Goal: Complete application form

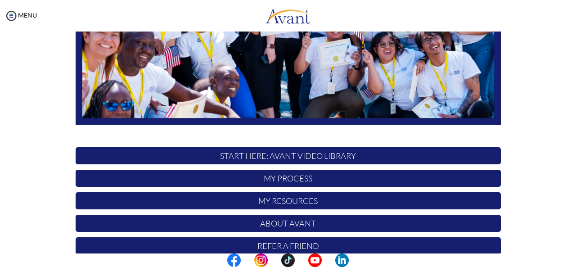
scroll to position [202, 0]
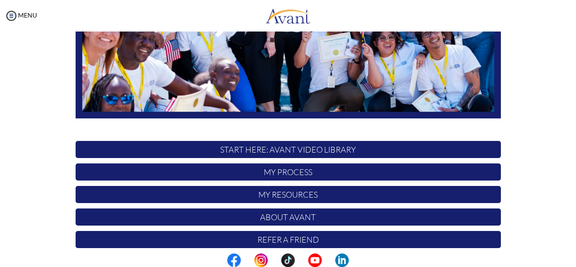
click at [295, 171] on p "My Process" at bounding box center [289, 171] width 426 height 17
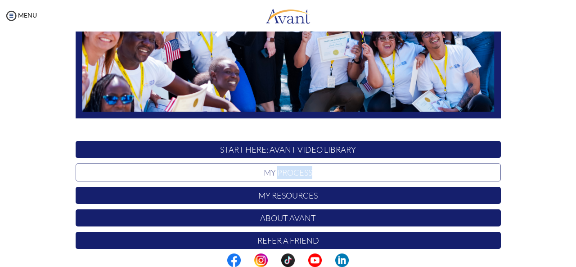
click at [295, 171] on p "My Process" at bounding box center [289, 172] width 426 height 18
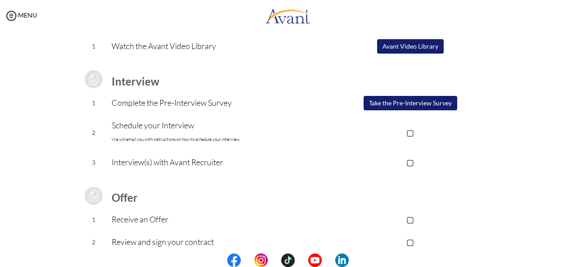
scroll to position [90, 0]
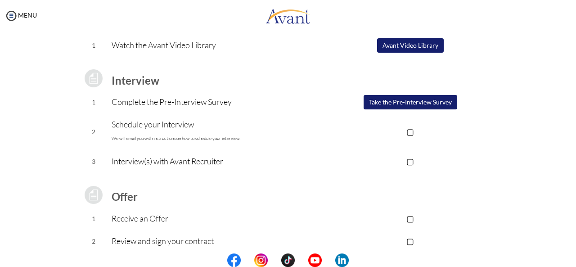
click at [419, 105] on button "Take the Pre-Interview Survey" at bounding box center [411, 102] width 94 height 14
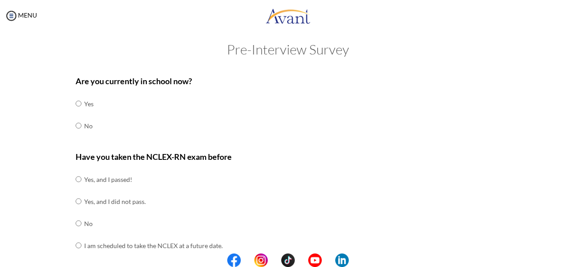
scroll to position [0, 0]
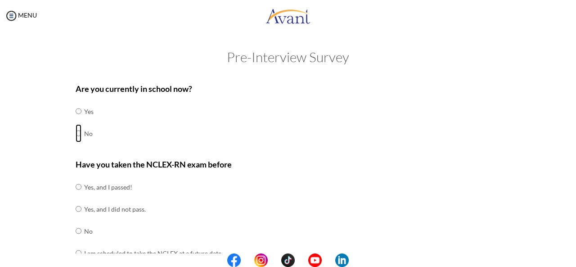
click at [77, 120] on input "radio" at bounding box center [79, 111] width 6 height 18
radio input "true"
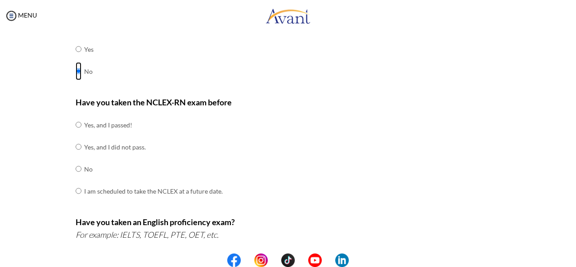
scroll to position [67, 0]
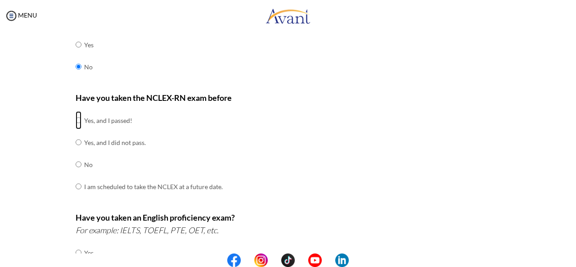
click at [76, 123] on input "radio" at bounding box center [79, 120] width 6 height 18
radio input "true"
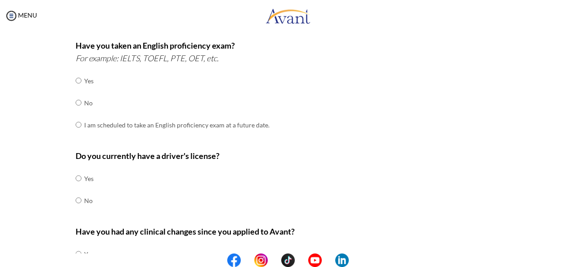
scroll to position [238, 0]
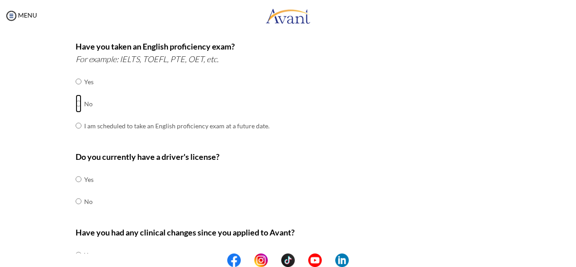
click at [76, 91] on input "radio" at bounding box center [79, 81] width 6 height 18
radio input "true"
click at [76, 188] on input "radio" at bounding box center [79, 179] width 6 height 18
radio input "true"
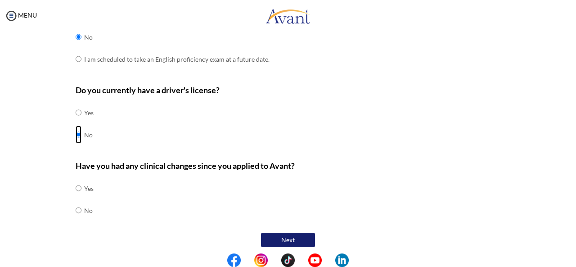
scroll to position [307, 0]
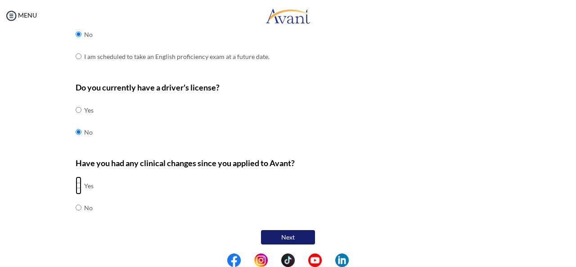
click at [76, 186] on input "radio" at bounding box center [79, 186] width 6 height 18
radio input "true"
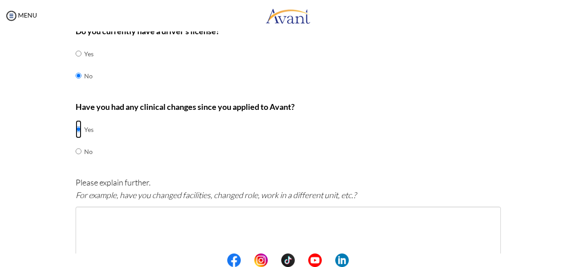
scroll to position [408, 0]
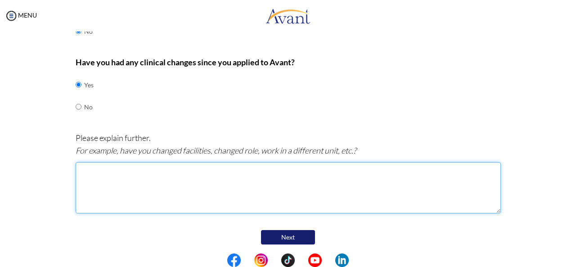
click at [149, 189] on textarea at bounding box center [289, 187] width 426 height 51
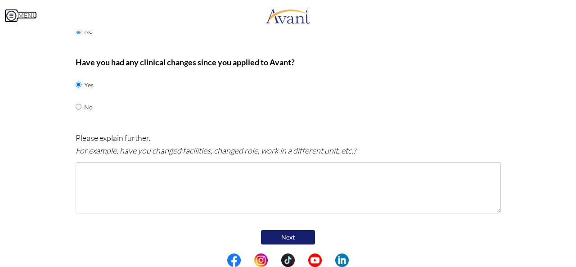
click at [9, 19] on img at bounding box center [12, 16] width 14 height 14
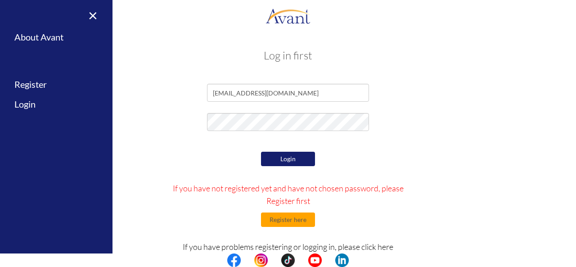
click at [271, 163] on button "Login" at bounding box center [288, 159] width 54 height 14
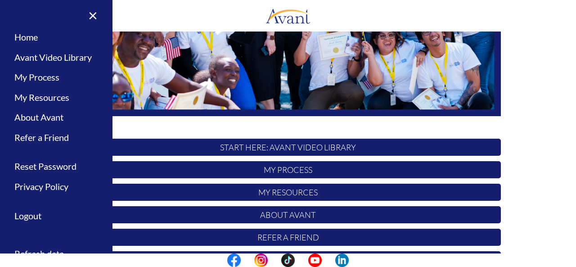
scroll to position [233, 0]
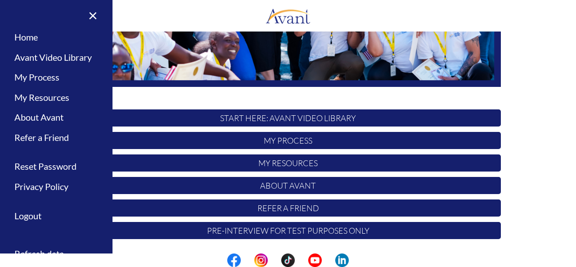
click at [276, 231] on p "Pre-Interview for test purposes only" at bounding box center [289, 230] width 426 height 17
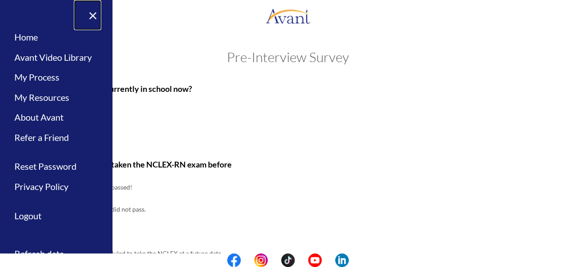
click at [94, 16] on link "×" at bounding box center [87, 15] width 27 height 30
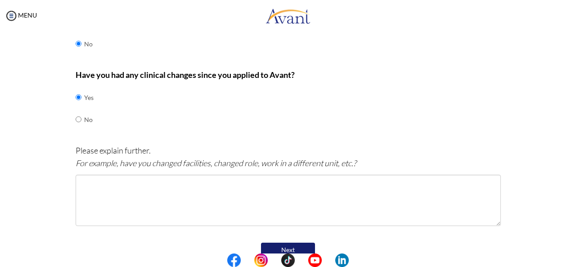
scroll to position [398, 0]
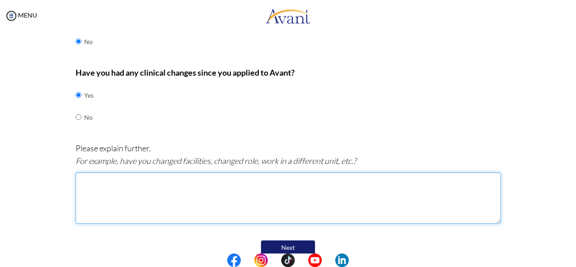
click at [176, 190] on textarea at bounding box center [289, 197] width 426 height 51
click at [96, 179] on textarea "I am About" at bounding box center [289, 197] width 426 height 51
click at [116, 178] on textarea "I am about" at bounding box center [289, 197] width 426 height 51
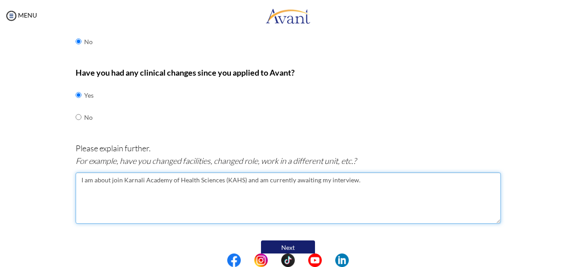
click at [119, 179] on textarea "I am about join Karnali Academy of Health Sciences (KAHS) and am currently awai…" at bounding box center [289, 197] width 426 height 51
click at [240, 181] on textarea "I am about join Karnali Academy of Health Sciences (KAHS) and am currently awai…" at bounding box center [289, 197] width 426 height 51
type textarea "I am about join Karnali Academy of Health Sciences (KAHS) in the Emergency Depa…"
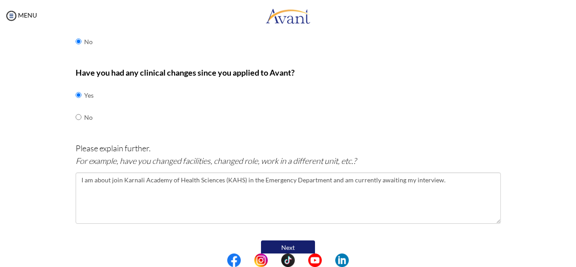
click at [271, 247] on button "Next" at bounding box center [288, 247] width 54 height 14
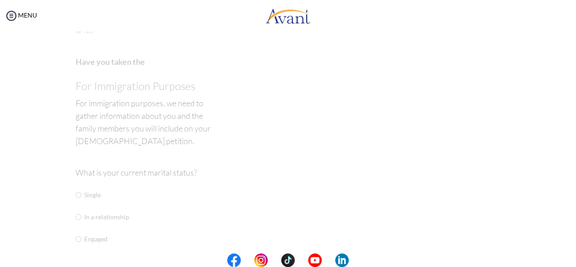
scroll to position [18, 0]
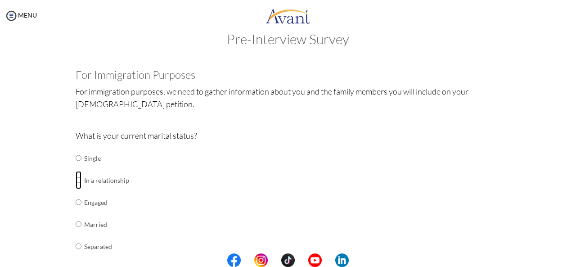
click at [77, 167] on input "radio" at bounding box center [79, 158] width 6 height 18
radio input "true"
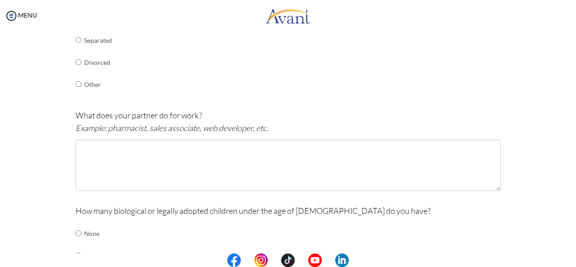
scroll to position [228, 0]
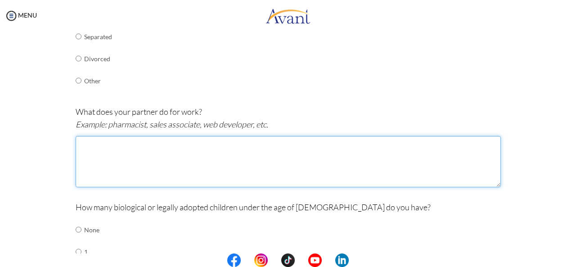
click at [167, 144] on textarea at bounding box center [289, 161] width 426 height 51
type textarea "h"
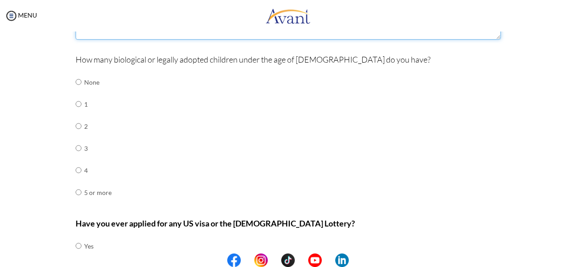
scroll to position [377, 0]
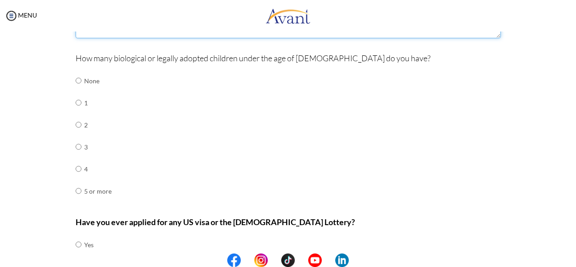
type textarea "Engineer"
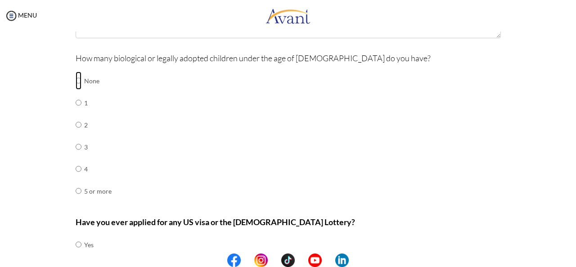
click at [76, 78] on input "radio" at bounding box center [79, 81] width 6 height 18
radio input "true"
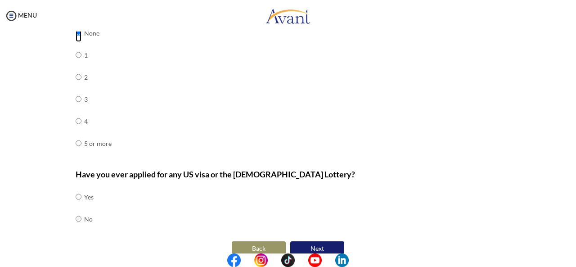
scroll to position [435, 0]
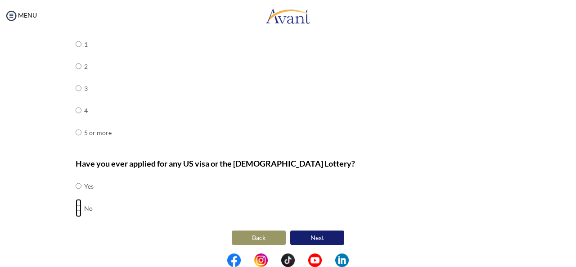
click at [76, 195] on input "radio" at bounding box center [79, 186] width 6 height 18
radio input "true"
click at [324, 235] on button "Next" at bounding box center [317, 238] width 54 height 14
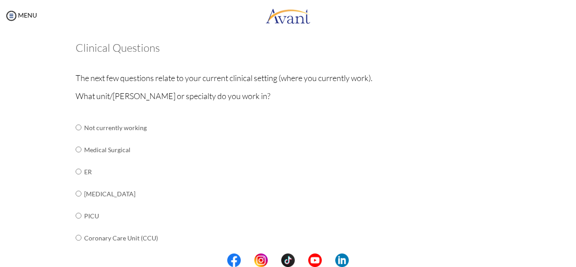
scroll to position [39, 0]
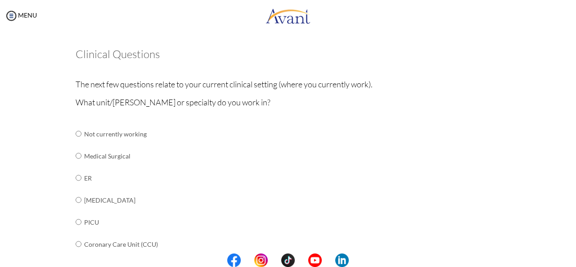
click at [82, 154] on td at bounding box center [83, 156] width 3 height 22
click at [77, 143] on input "radio" at bounding box center [79, 134] width 6 height 18
radio input "true"
click at [76, 143] on input "radio" at bounding box center [79, 134] width 6 height 18
radio input "true"
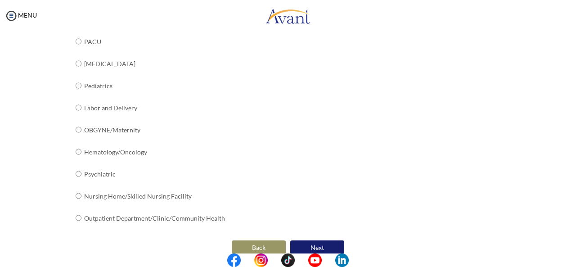
scroll to position [383, 0]
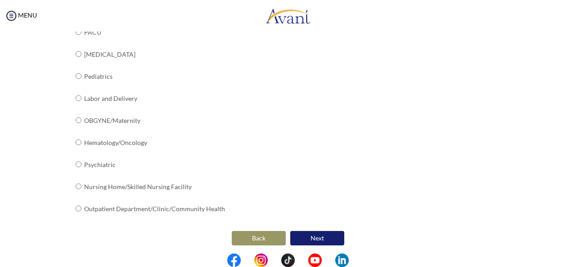
click at [308, 237] on button "Next" at bounding box center [317, 238] width 54 height 14
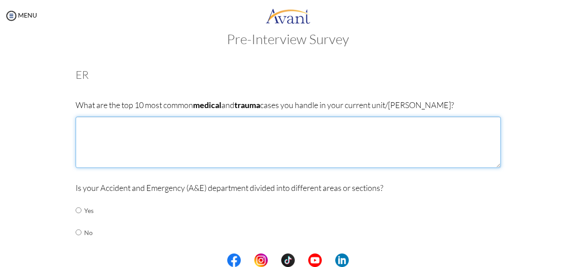
click at [185, 148] on textarea at bounding box center [289, 142] width 426 height 51
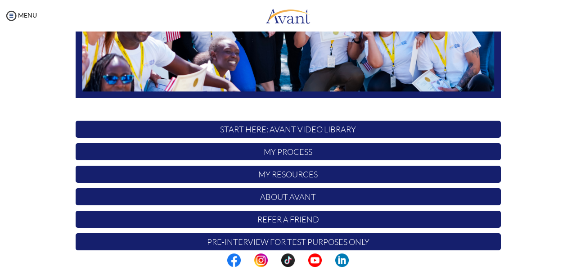
scroll to position [233, 0]
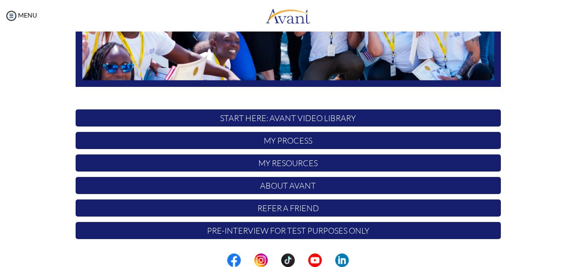
click at [298, 142] on p "My Process" at bounding box center [289, 140] width 426 height 17
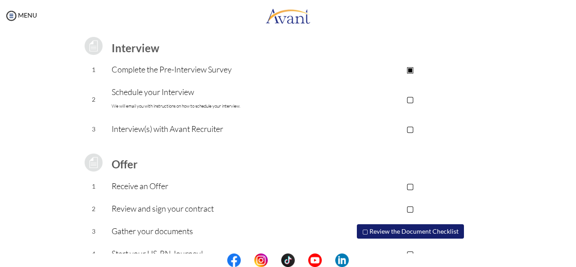
scroll to position [142, 0]
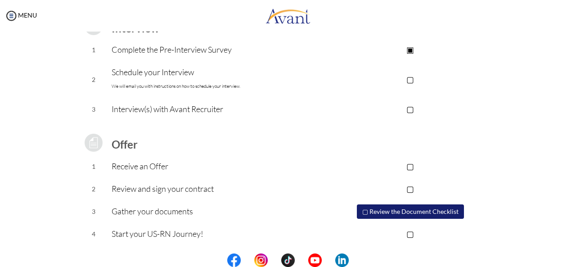
click at [451, 213] on button "▢ Review the Document Checklist" at bounding box center [410, 211] width 107 height 14
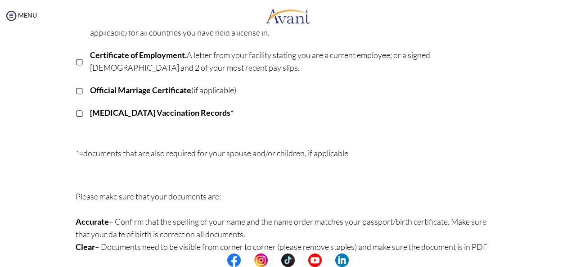
scroll to position [287, 0]
